Goal: Find specific page/section: Find specific page/section

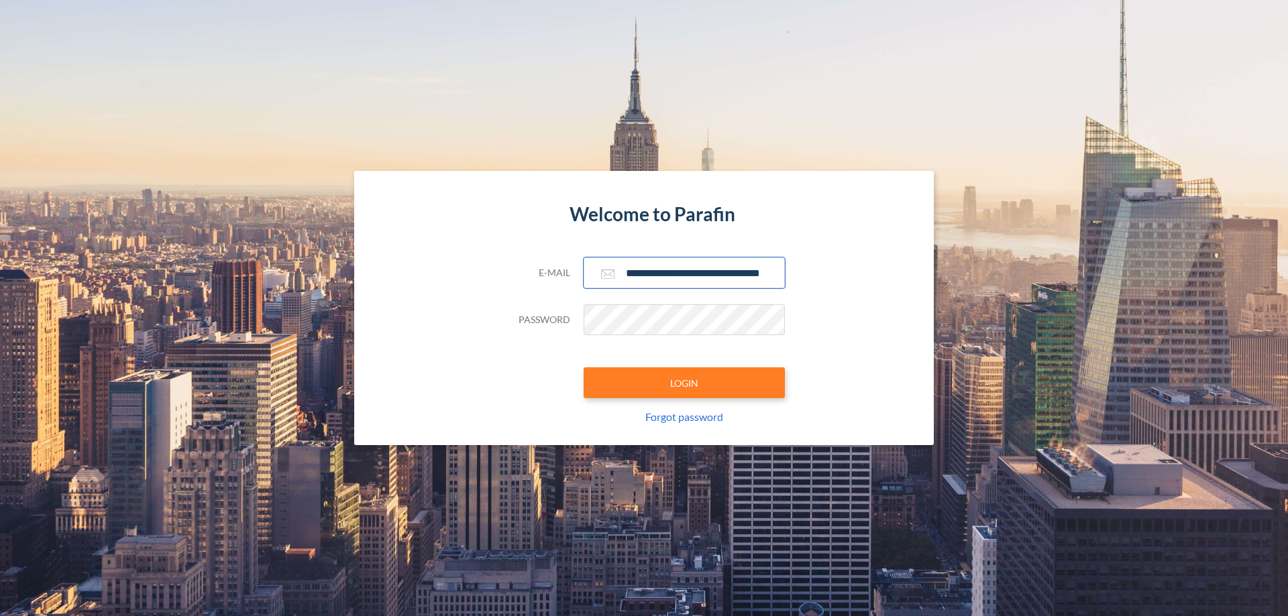
type input "**********"
click at [684, 383] on button "LOGIN" at bounding box center [684, 383] width 201 height 31
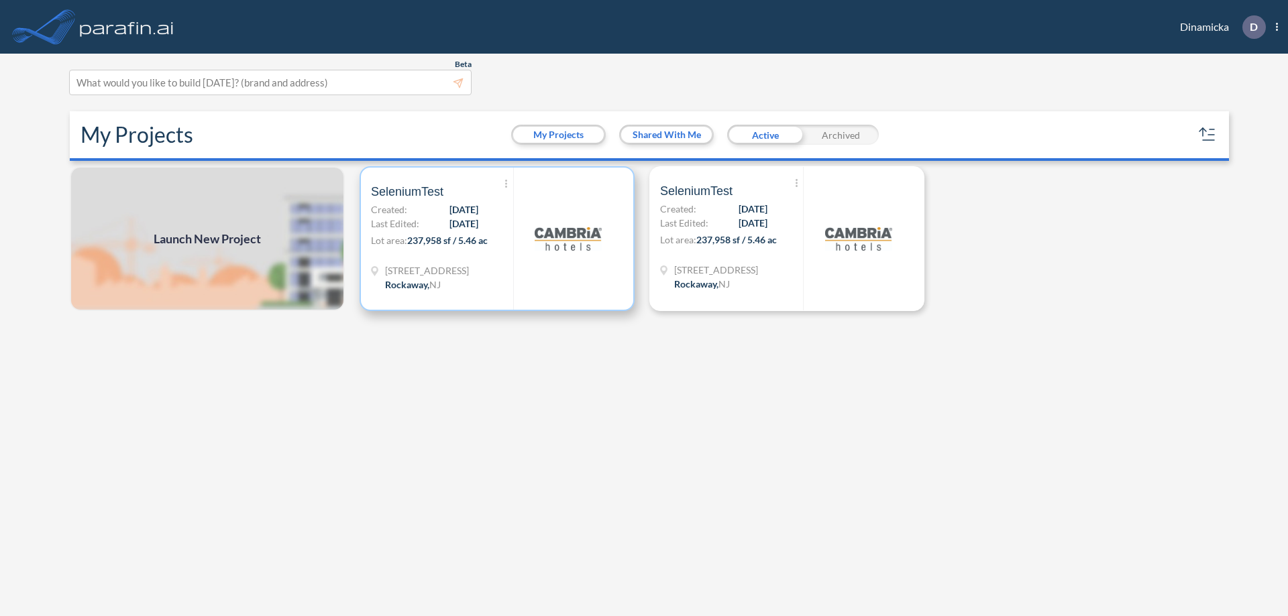
scroll to position [3, 0]
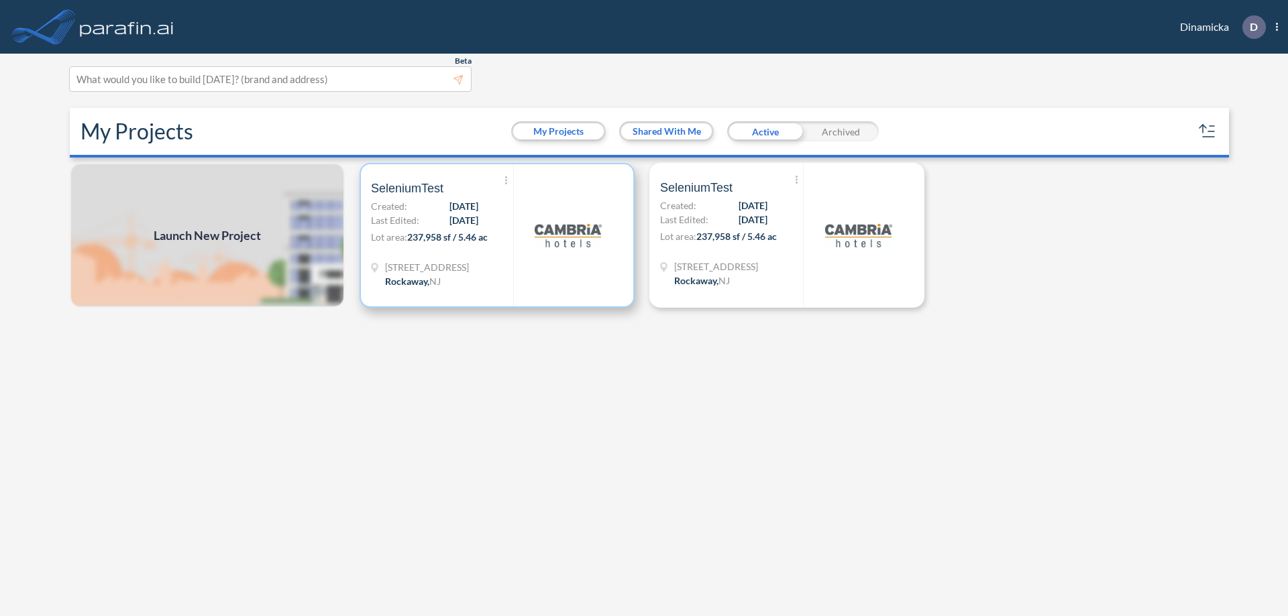
click at [497, 235] on p "Lot area: 237,958 sf / 5.46 ac" at bounding box center [442, 239] width 142 height 19
